Goal: Information Seeking & Learning: Learn about a topic

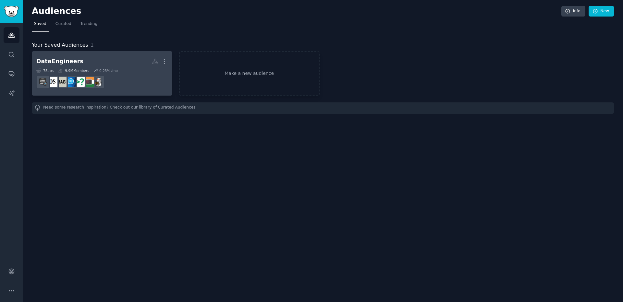
click at [108, 59] on h2 "DataEngineers More" at bounding box center [101, 61] width 131 height 11
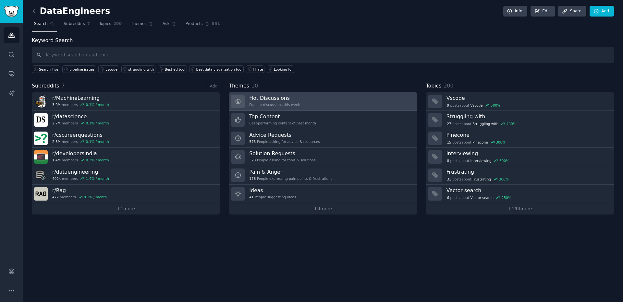
click at [328, 104] on link "Hot Discussions Popular discussions this week" at bounding box center [323, 101] width 188 height 18
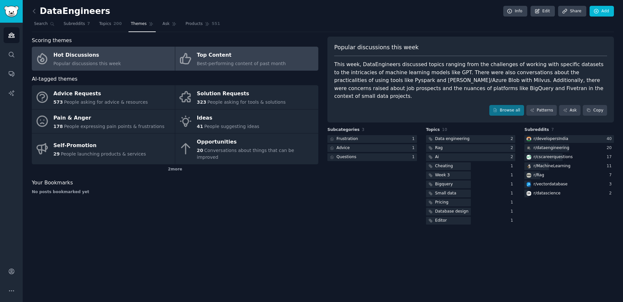
click at [240, 56] on div "Top Content" at bounding box center [241, 55] width 89 height 10
